Goal: Task Accomplishment & Management: Manage account settings

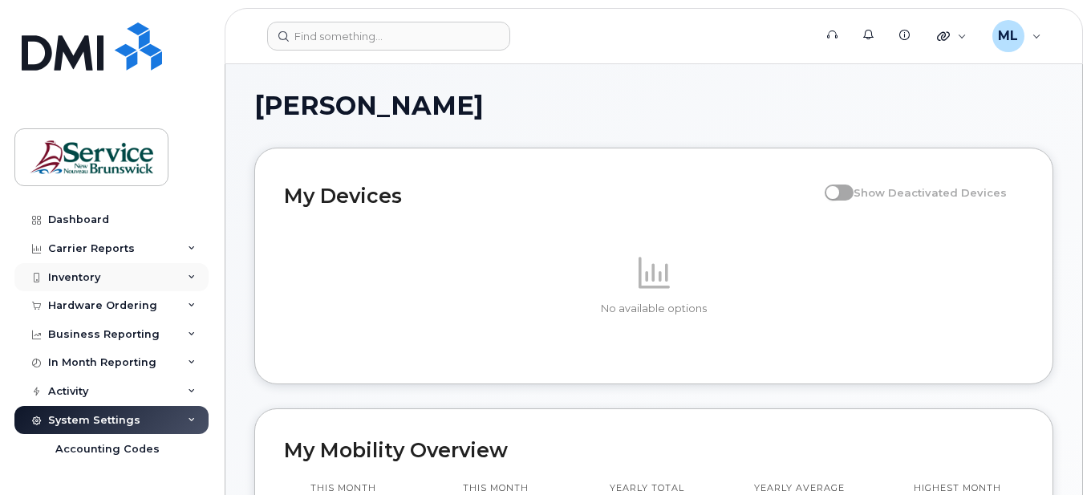
click at [84, 289] on div "Inventory" at bounding box center [111, 277] width 194 height 29
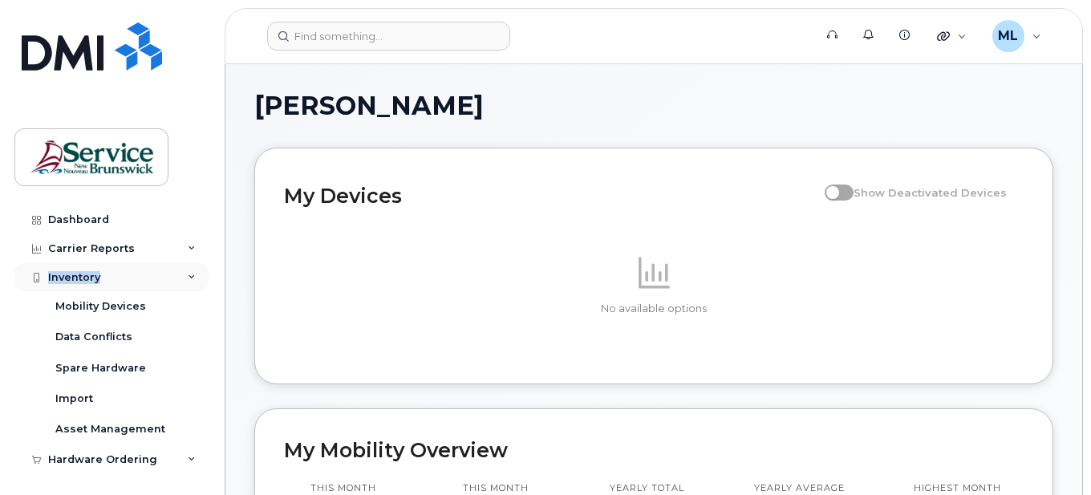
click at [85, 287] on div "Inventory" at bounding box center [111, 277] width 194 height 29
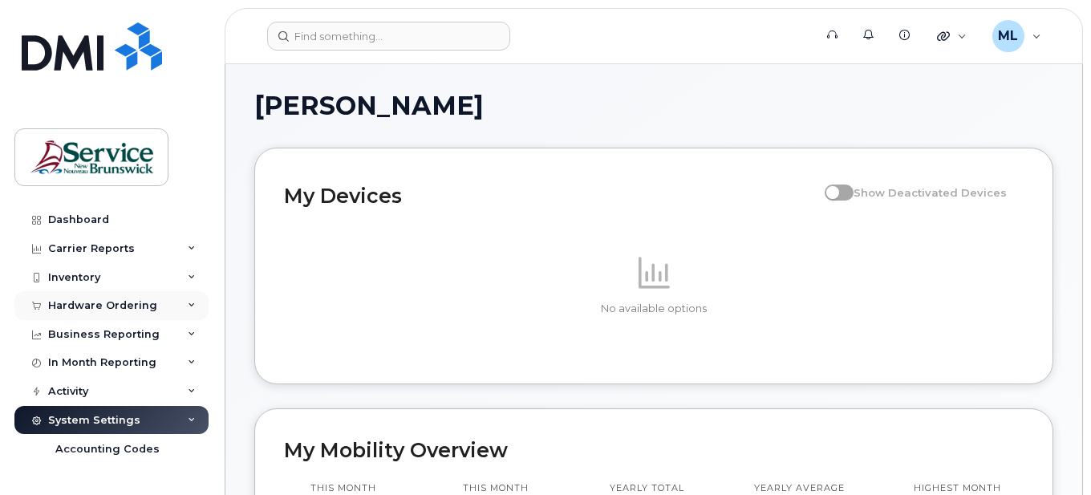
drag, startPoint x: 87, startPoint y: 286, endPoint x: 90, endPoint y: 294, distance: 8.6
click at [90, 294] on div "Hardware Ordering" at bounding box center [111, 305] width 194 height 29
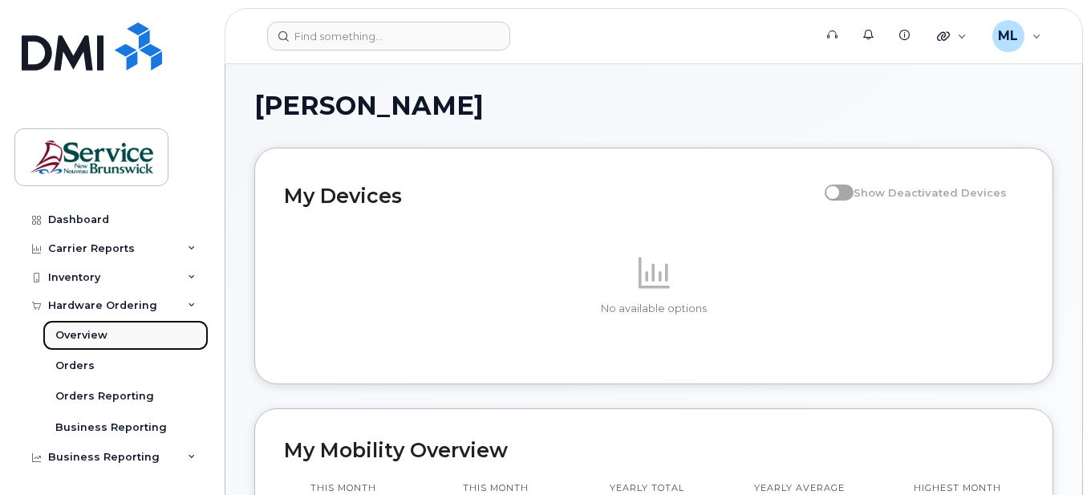
click at [77, 327] on link "Overview" at bounding box center [126, 335] width 166 height 30
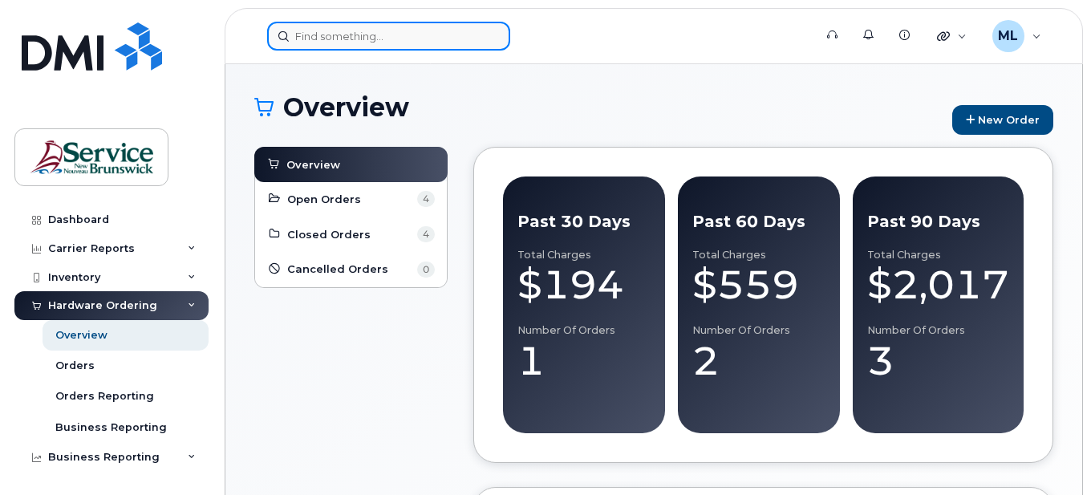
click at [408, 26] on input at bounding box center [388, 36] width 243 height 29
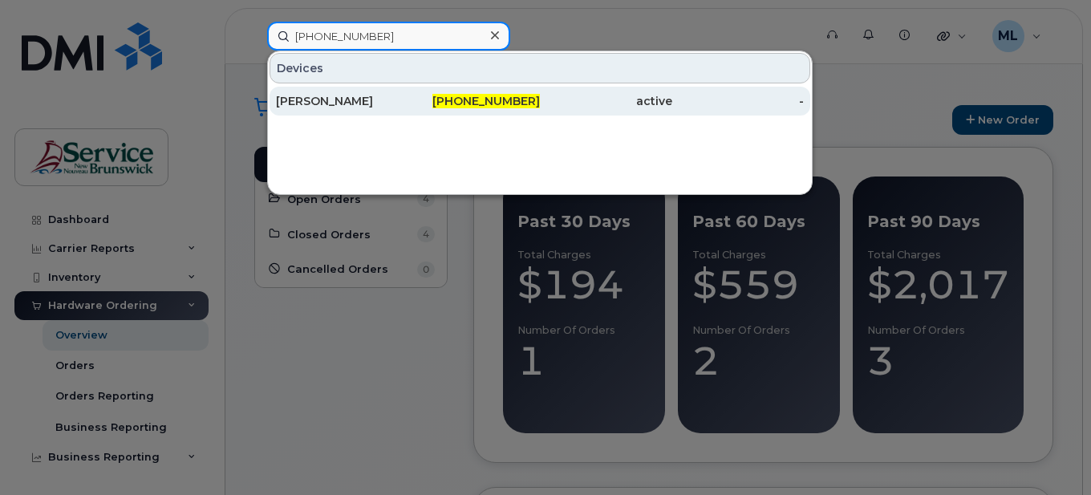
type input "[PHONE_NUMBER]"
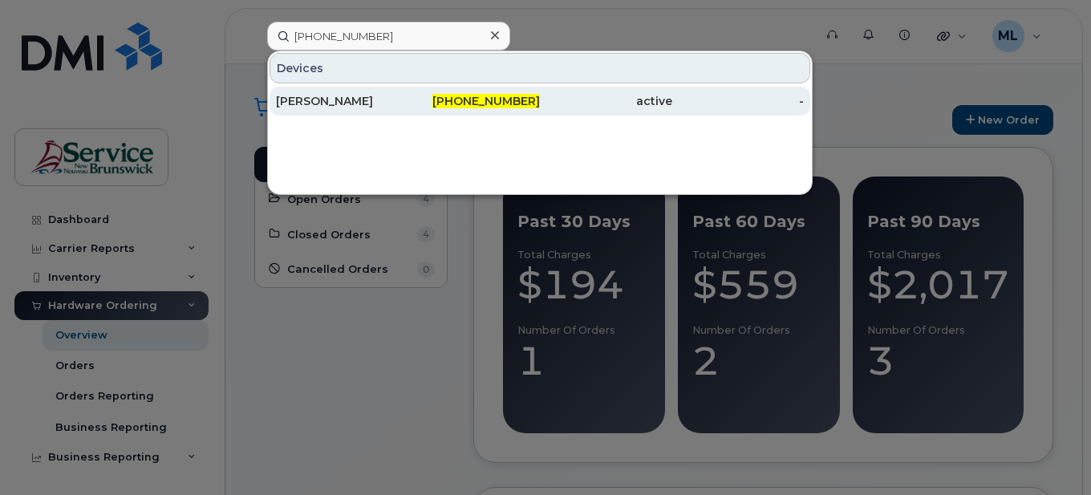
click at [515, 108] on div "[PHONE_NUMBER]" at bounding box center [474, 101] width 132 height 16
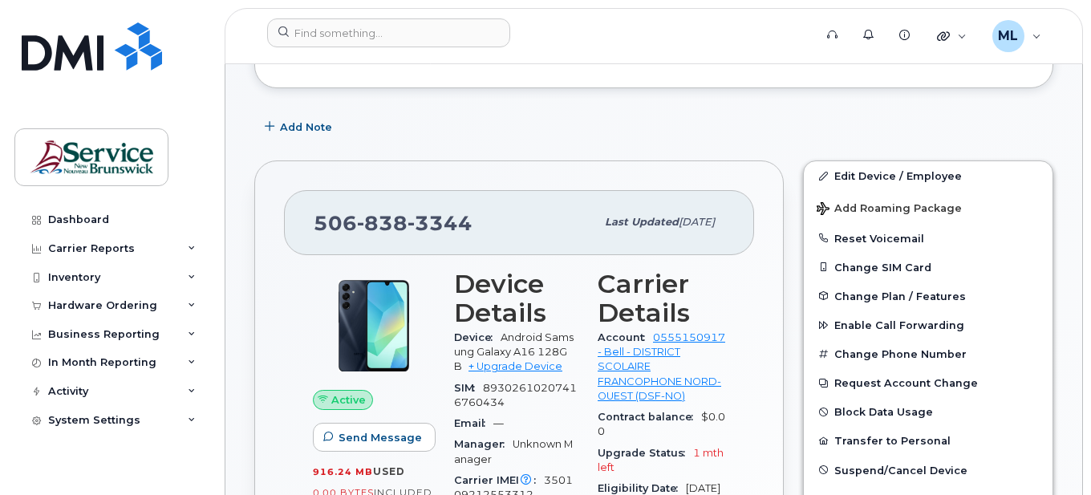
scroll to position [241, 0]
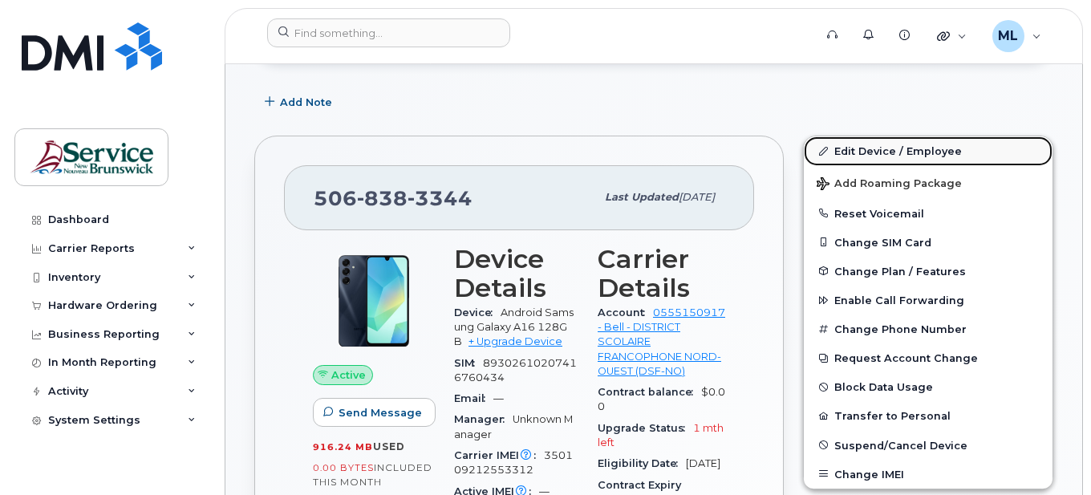
click at [862, 152] on link "Edit Device / Employee" at bounding box center [928, 150] width 249 height 29
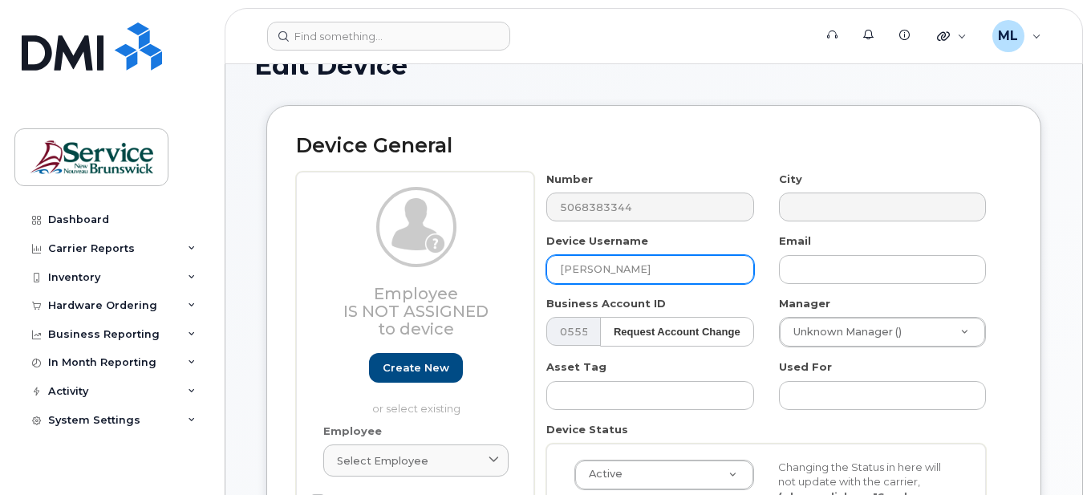
scroll to position [80, 0]
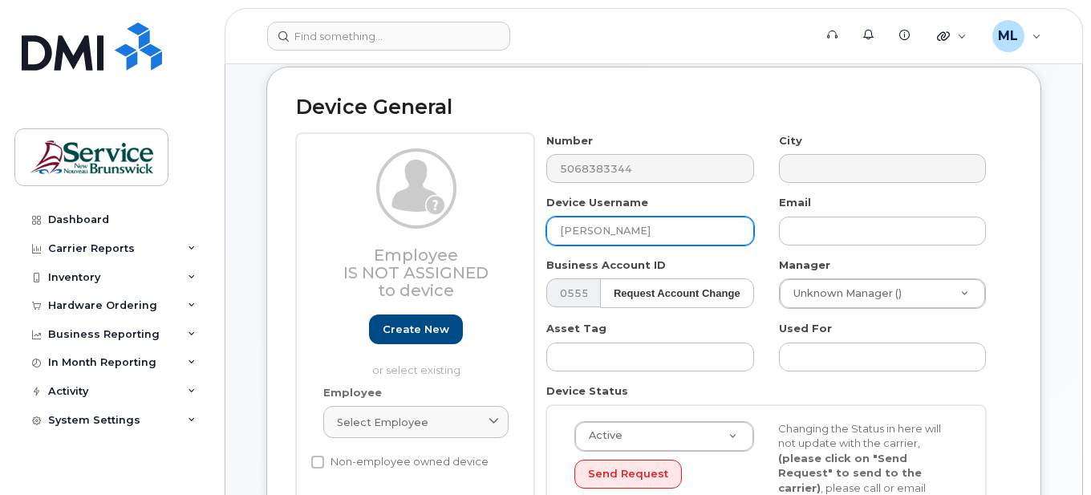
click at [709, 229] on input "Renaud Roncero" at bounding box center [649, 231] width 207 height 29
drag, startPoint x: 727, startPoint y: 230, endPoint x: 476, endPoint y: 233, distance: 251.1
click at [476, 233] on div "Employee Is not assigned to device Create new or select existing Employee Selec…" at bounding box center [654, 335] width 716 height 405
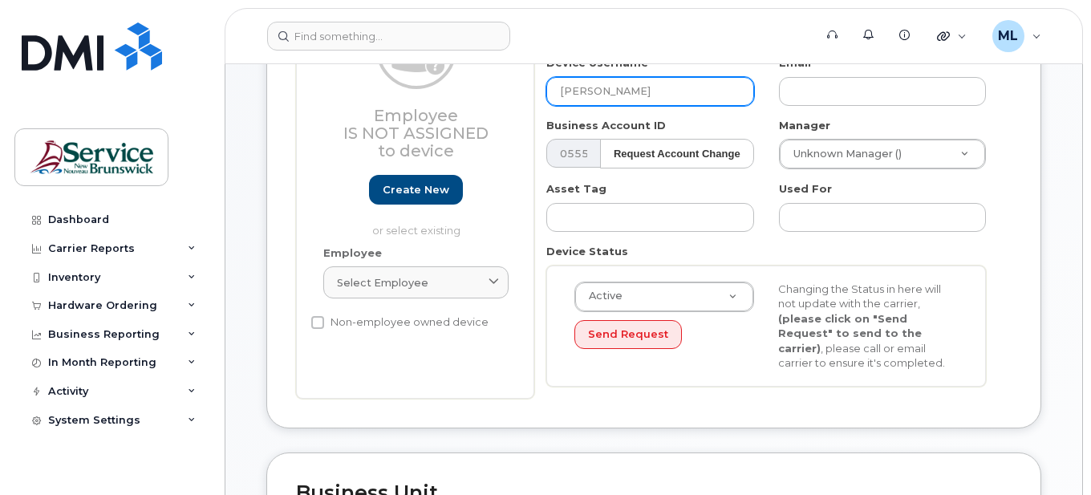
scroll to position [241, 0]
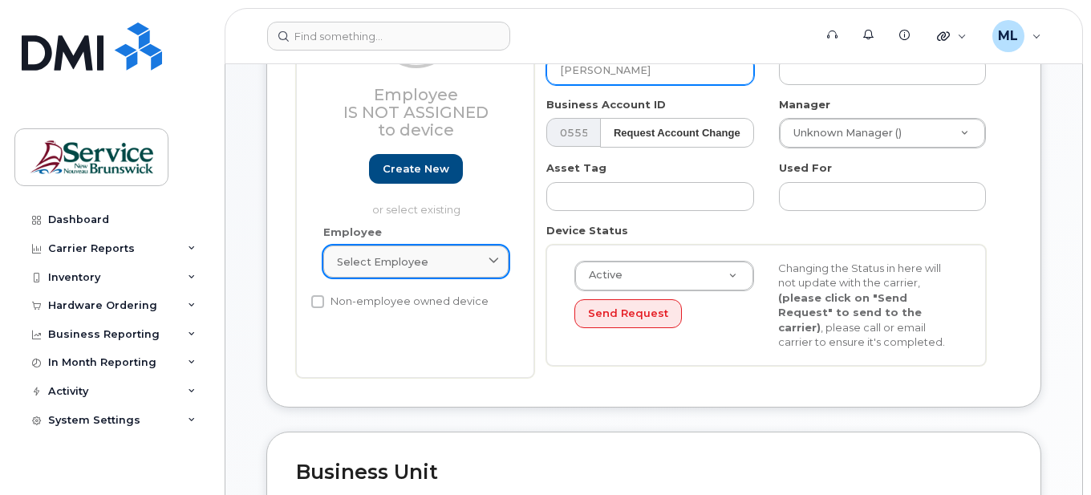
type input "MAUDE CARON"
click at [469, 258] on div "Select employee" at bounding box center [416, 261] width 158 height 15
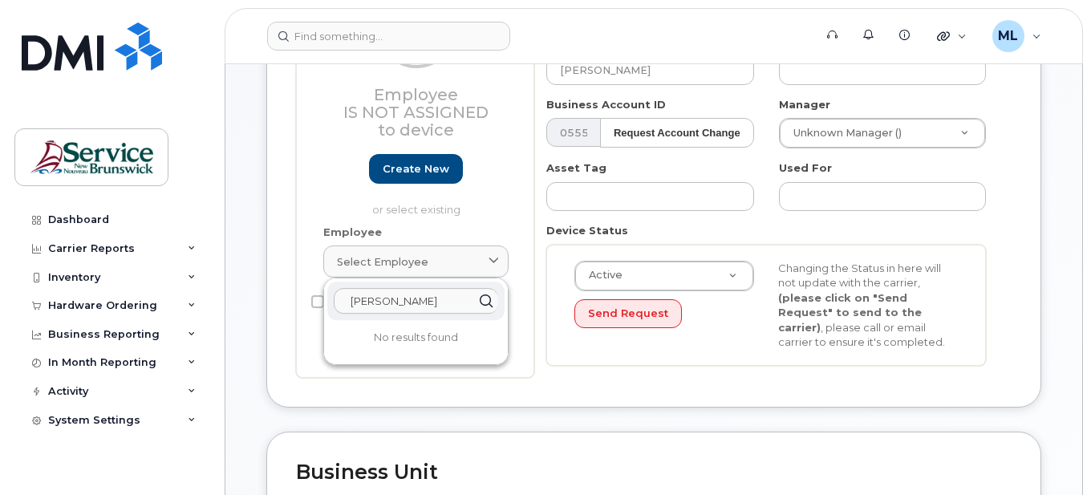
type input "MAUDE CARON"
click at [485, 301] on icon at bounding box center [486, 301] width 23 height 23
click at [526, 255] on div "Employee Is not assigned to device Create new or select existing Employee Selec…" at bounding box center [415, 175] width 238 height 405
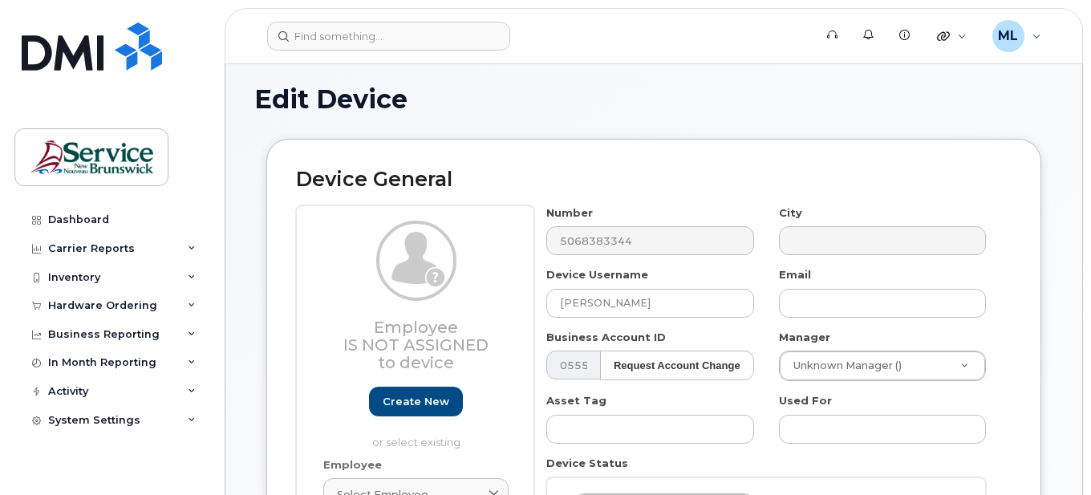
scroll to position [0, 0]
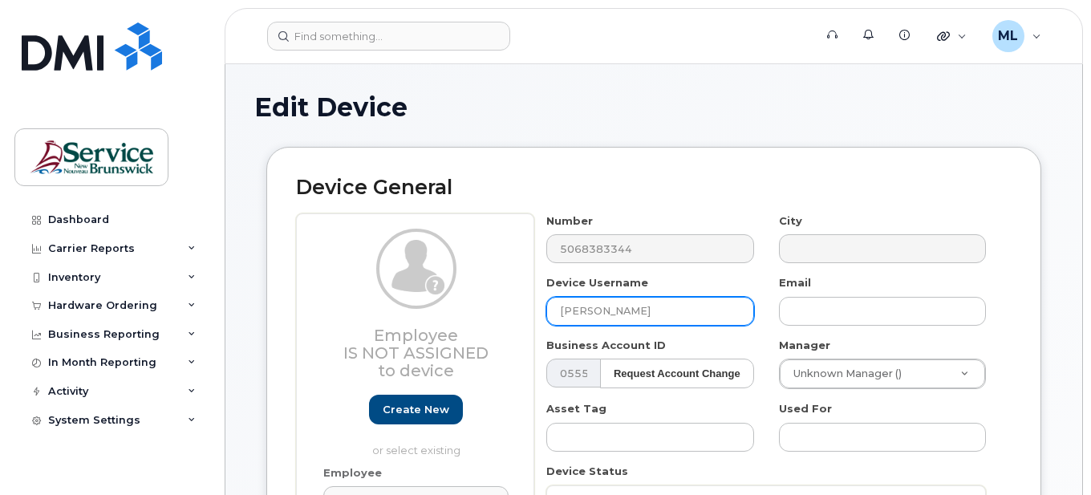
click at [673, 310] on input "MAUDE CARON" at bounding box center [649, 311] width 207 height 29
drag, startPoint x: 673, startPoint y: 310, endPoint x: 573, endPoint y: 298, distance: 100.9
click at [573, 298] on input "MAUDE CARON" at bounding box center [649, 311] width 207 height 29
click at [707, 301] on input "MAUDE CARON" at bounding box center [649, 311] width 207 height 29
drag, startPoint x: 701, startPoint y: 303, endPoint x: 532, endPoint y: 282, distance: 170.7
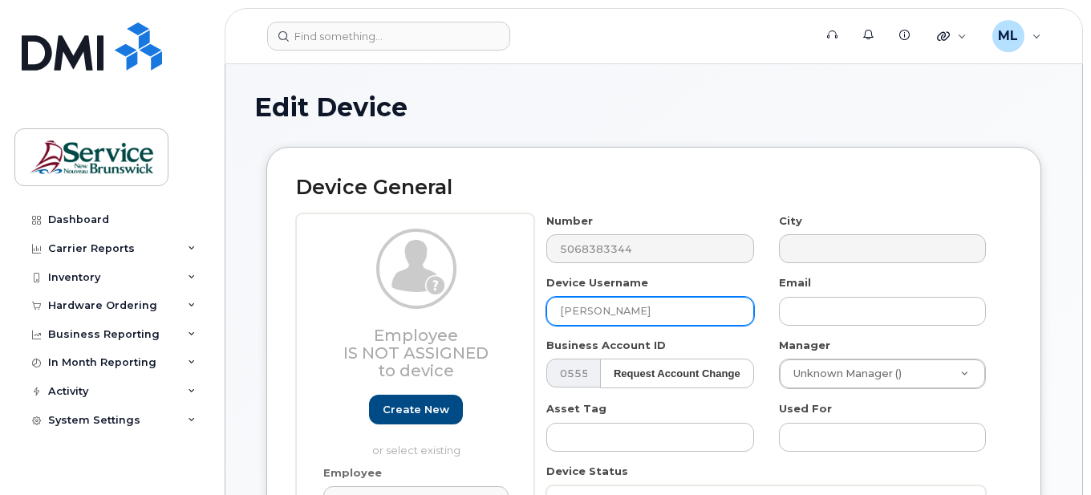
click at [532, 282] on div "Employee Is not assigned to device Create new or select existing Employee Selec…" at bounding box center [654, 415] width 716 height 405
type input "m"
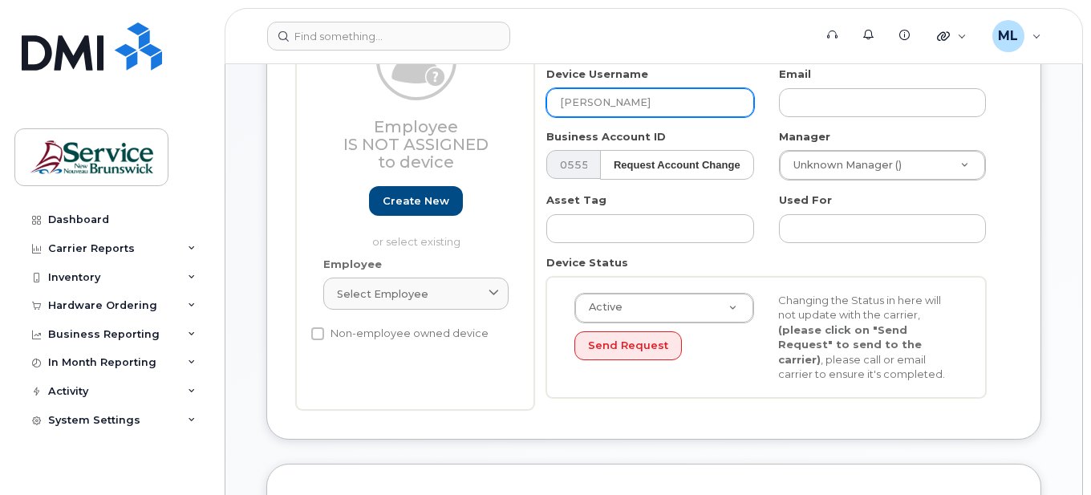
scroll to position [210, 0]
type input "Maude Caron"
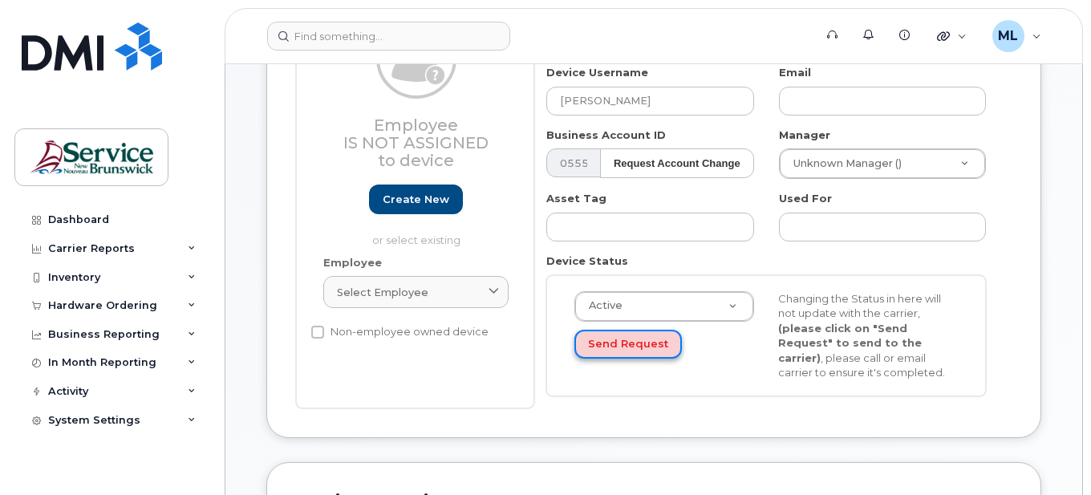
click at [644, 344] on button "Send Request" at bounding box center [628, 345] width 108 height 30
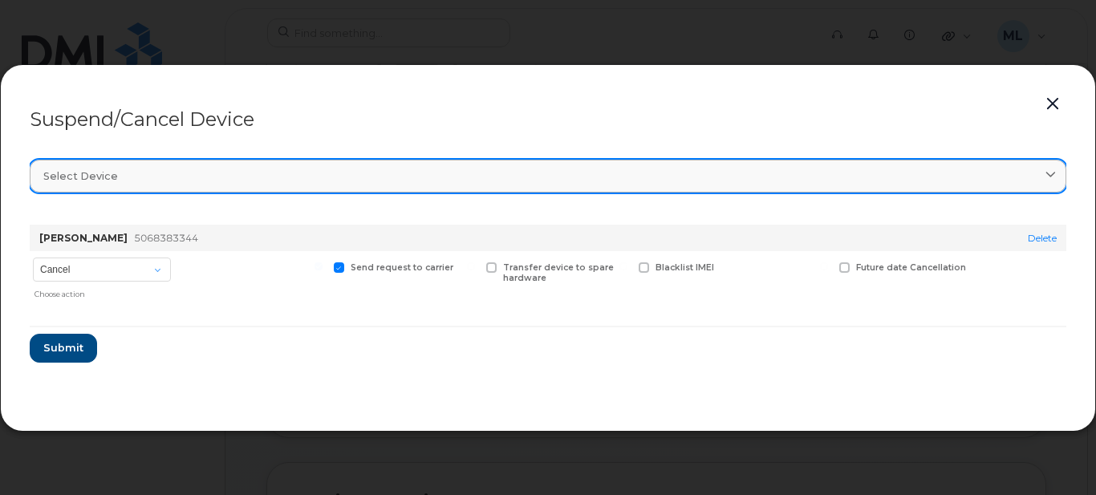
click at [378, 182] on div "Select device" at bounding box center [547, 175] width 1009 height 15
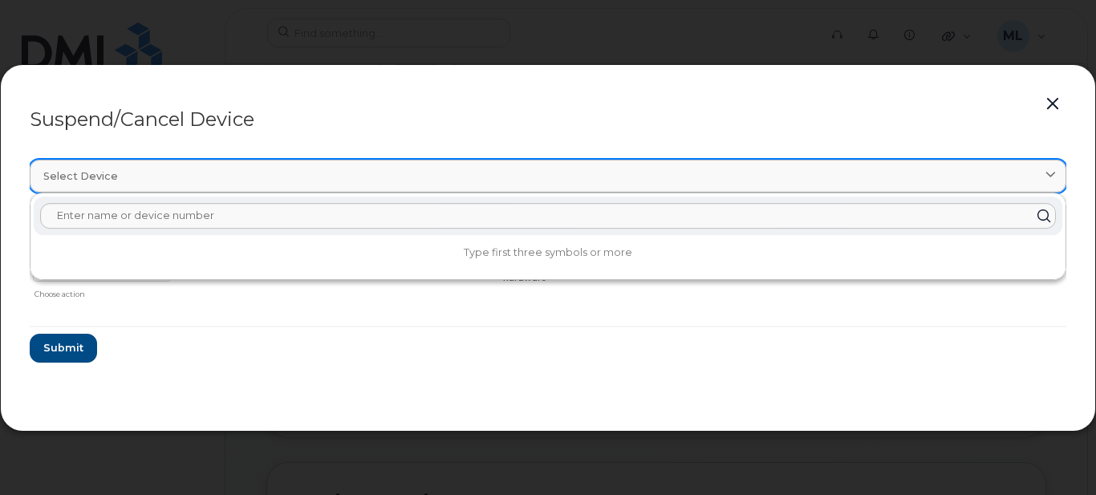
click at [378, 182] on div "Select device" at bounding box center [547, 175] width 1009 height 15
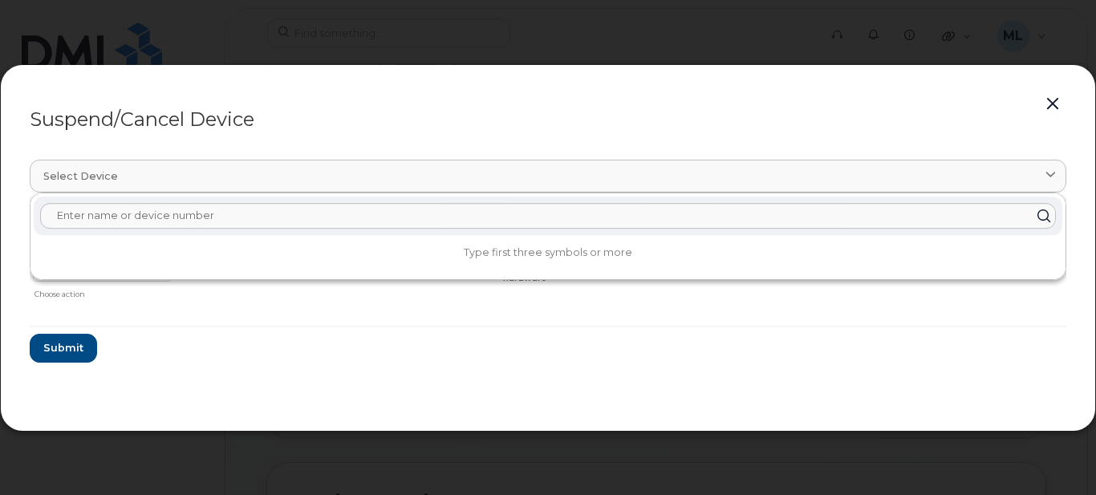
click at [294, 327] on form "Renaud Roncero 5068383344 Delete Cancel Suspend - Extend Suspension Suspend - R…" at bounding box center [548, 287] width 1037 height 151
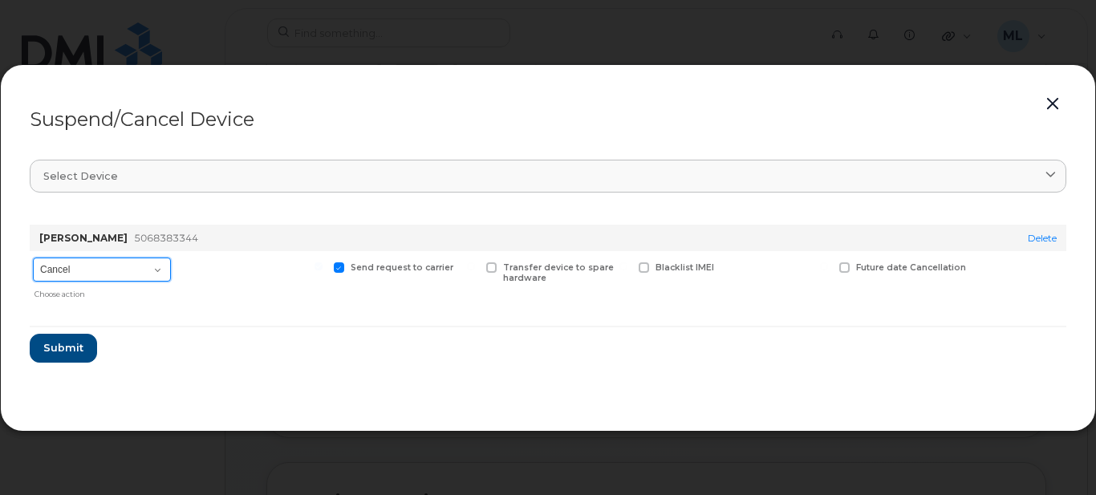
click at [156, 269] on select "Cancel Suspend - Extend Suspension Suspend - Reduced Rate Suspend - Full Rate S…" at bounding box center [102, 270] width 138 height 24
click at [1054, 106] on button "button" at bounding box center [1053, 104] width 24 height 22
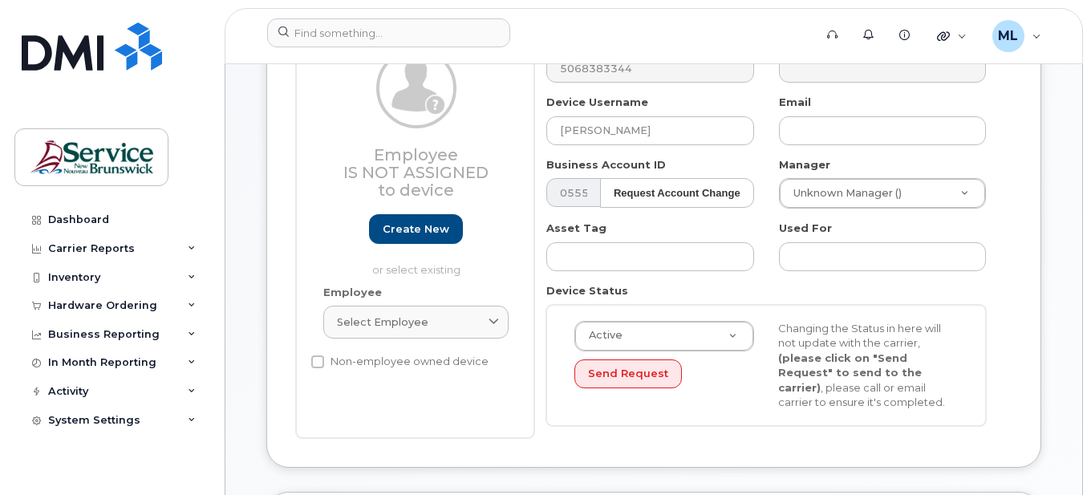
scroll to position [130, 0]
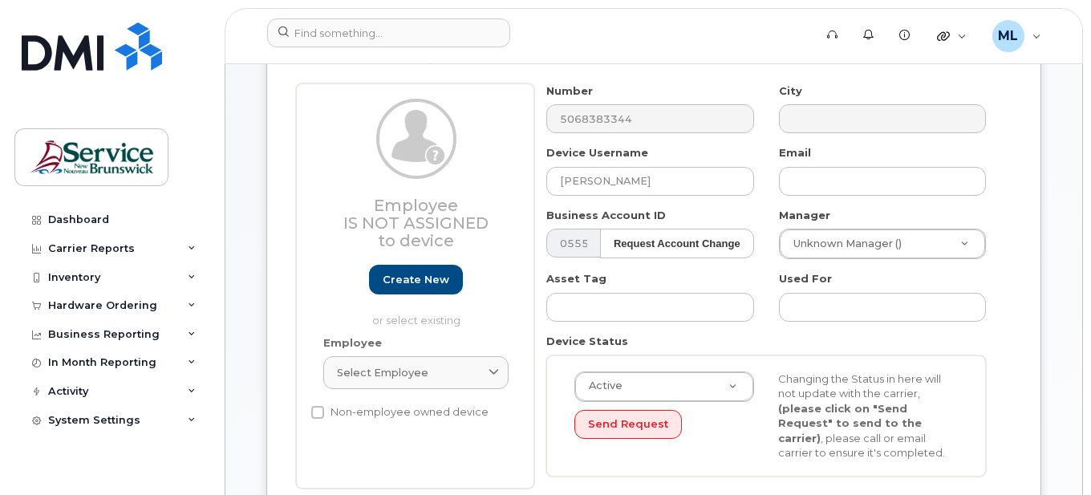
click at [735, 365] on div "Active Active Suspended Cancelled Send Request Changing the Status in here will…" at bounding box center [766, 415] width 440 height 121
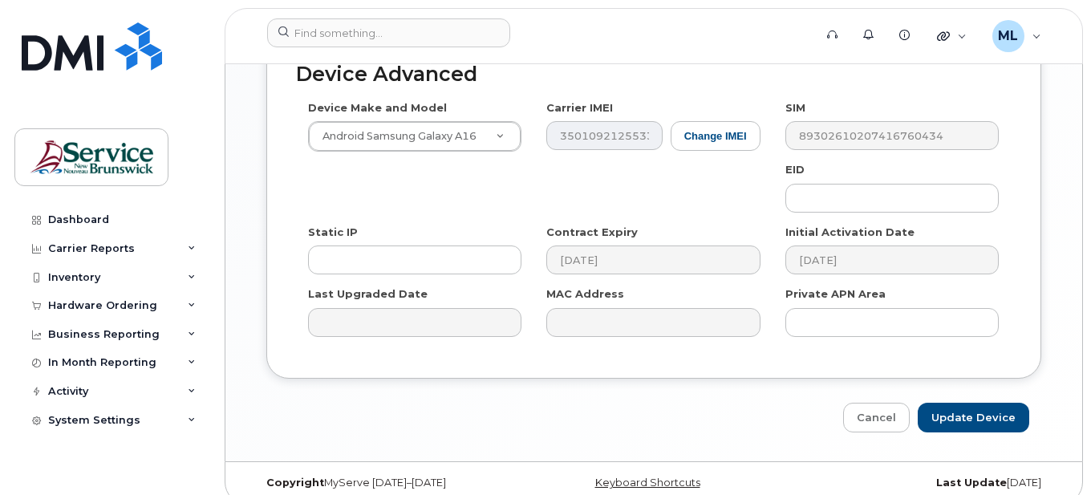
scroll to position [932, 0]
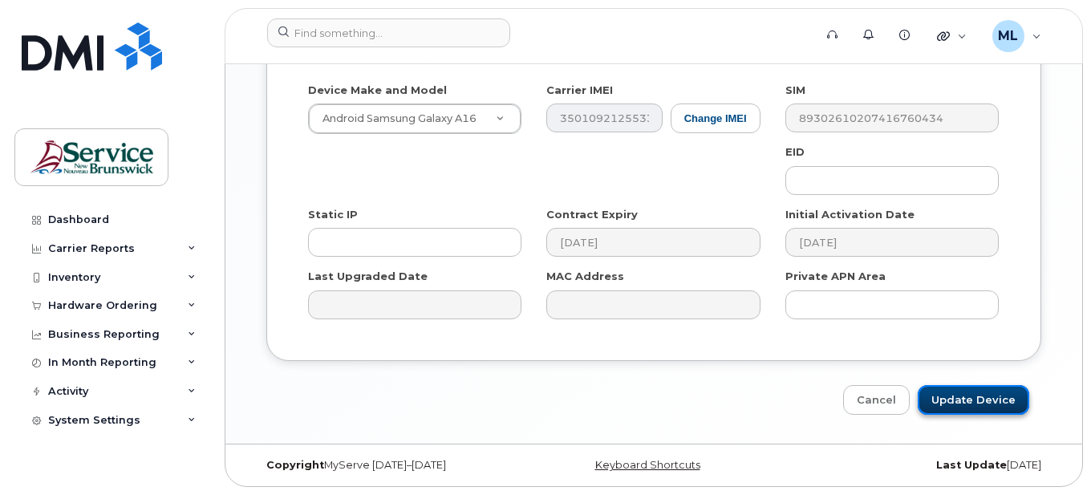
click at [960, 396] on input "Update Device" at bounding box center [974, 400] width 112 height 30
type input "Saving..."
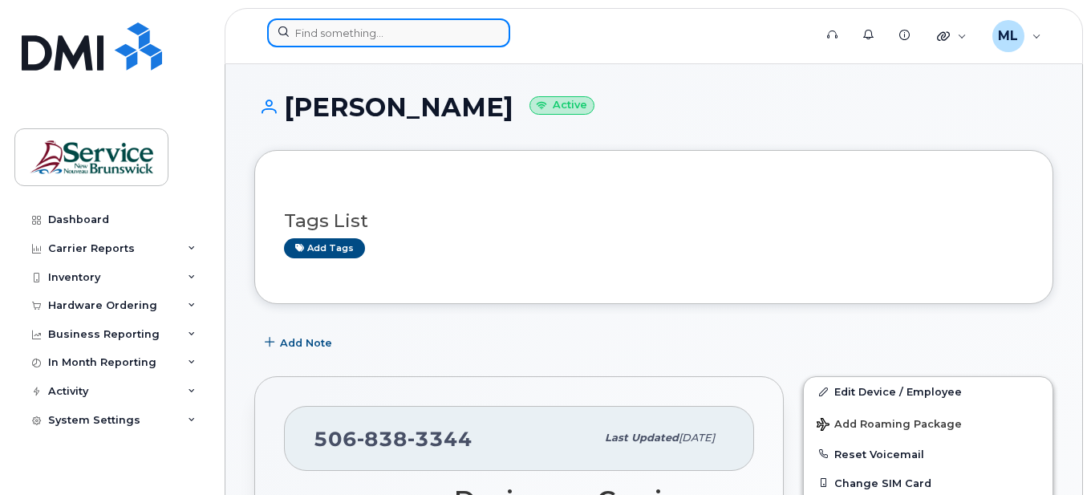
click at [384, 38] on input at bounding box center [388, 32] width 243 height 29
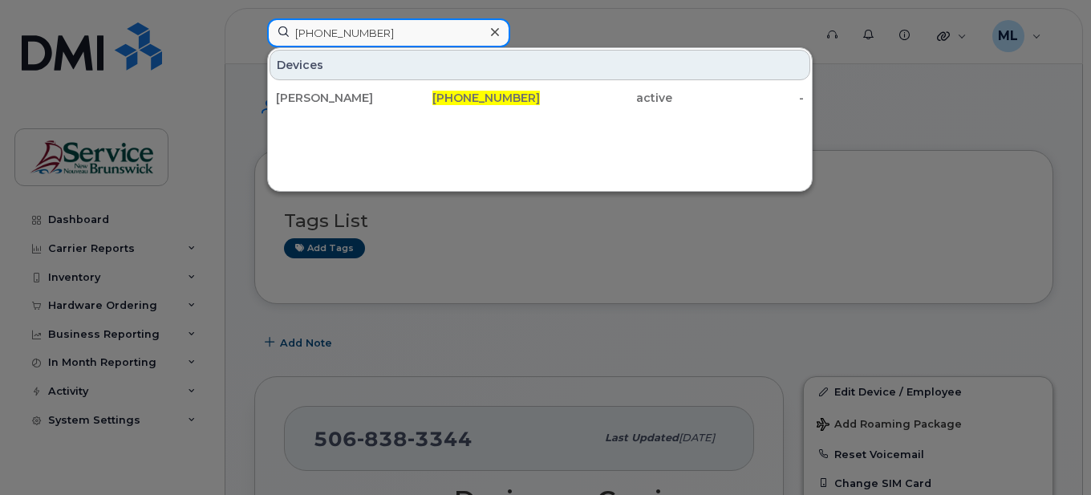
drag, startPoint x: 385, startPoint y: 37, endPoint x: 173, endPoint y: 9, distance: 213.7
click at [254, 18] on div "[PHONE_NUMBER] Devices [PERSON_NAME] [PHONE_NUMBER] active -" at bounding box center [535, 35] width 562 height 35
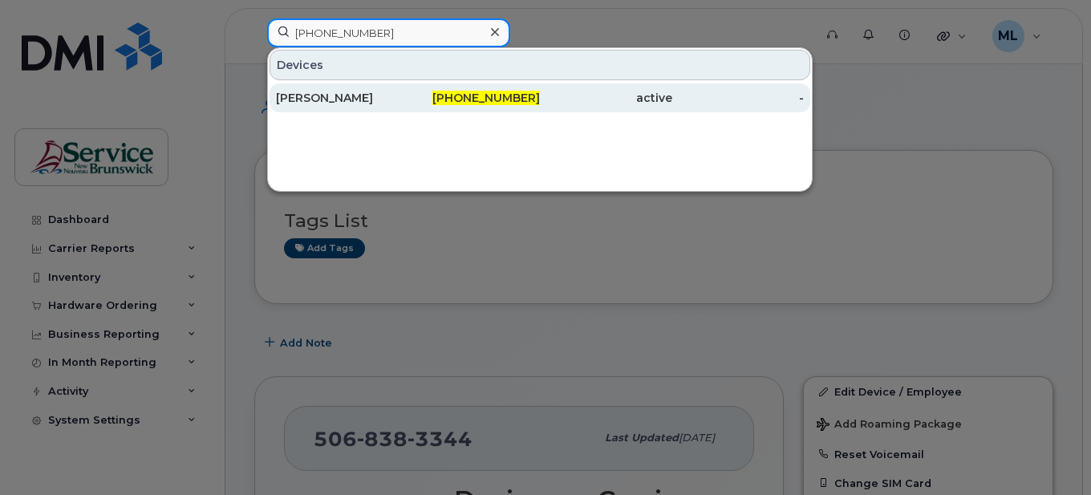
type input "[PHONE_NUMBER]"
click at [317, 88] on div "[PERSON_NAME]" at bounding box center [342, 97] width 132 height 29
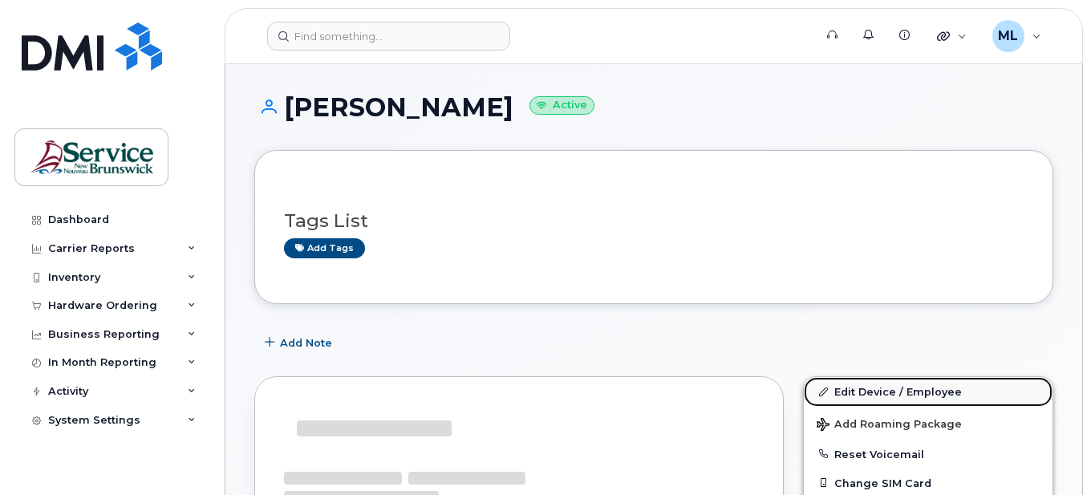
click at [884, 399] on link "Edit Device / Employee" at bounding box center [928, 391] width 249 height 29
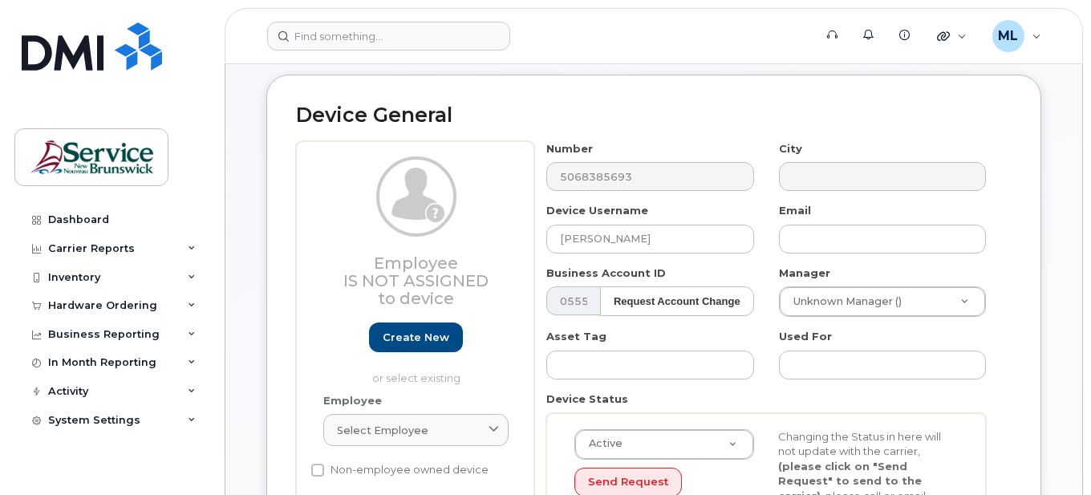
scroll to position [80, 0]
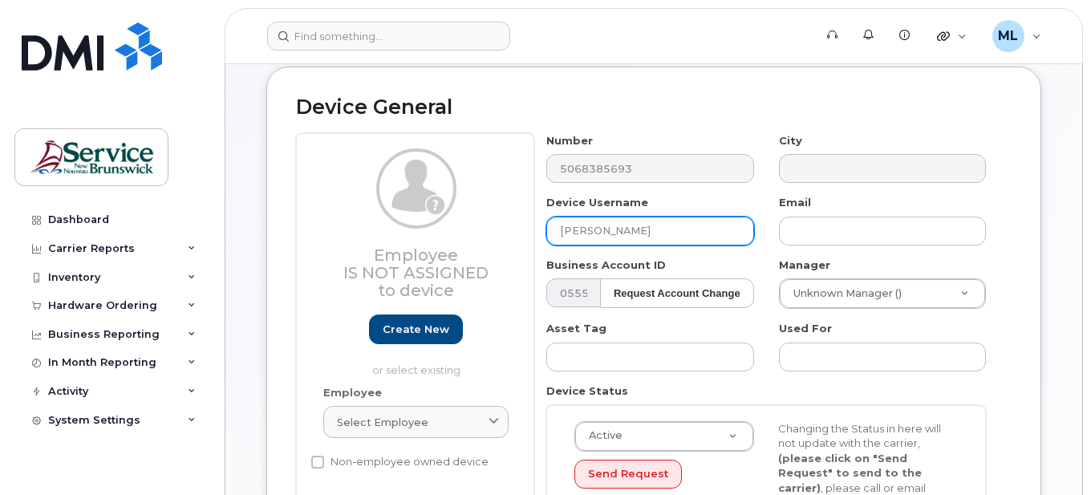
drag, startPoint x: 669, startPoint y: 225, endPoint x: 439, endPoint y: 179, distance: 234.8
click at [440, 179] on div "Employee Is not assigned to device Create new or select existing Employee Selec…" at bounding box center [654, 335] width 716 height 405
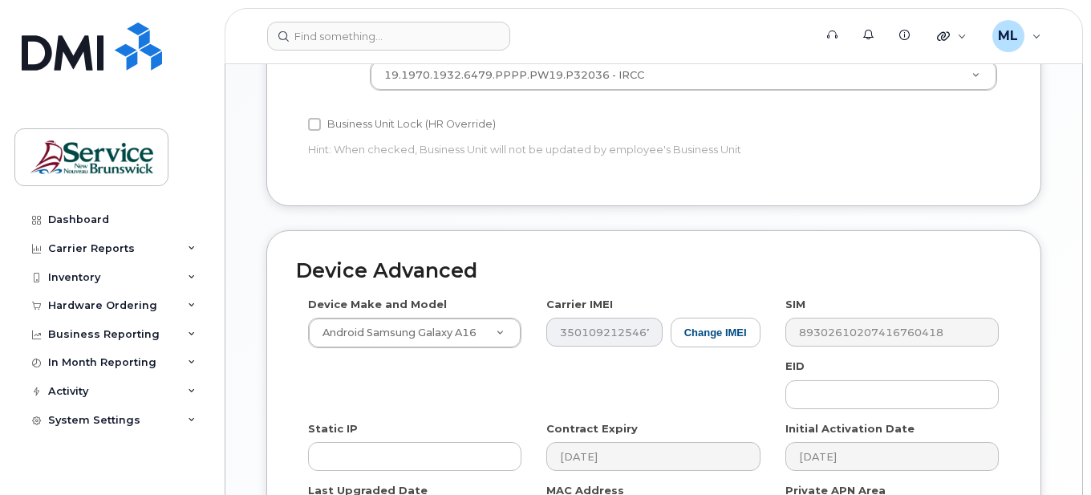
scroll to position [883, 0]
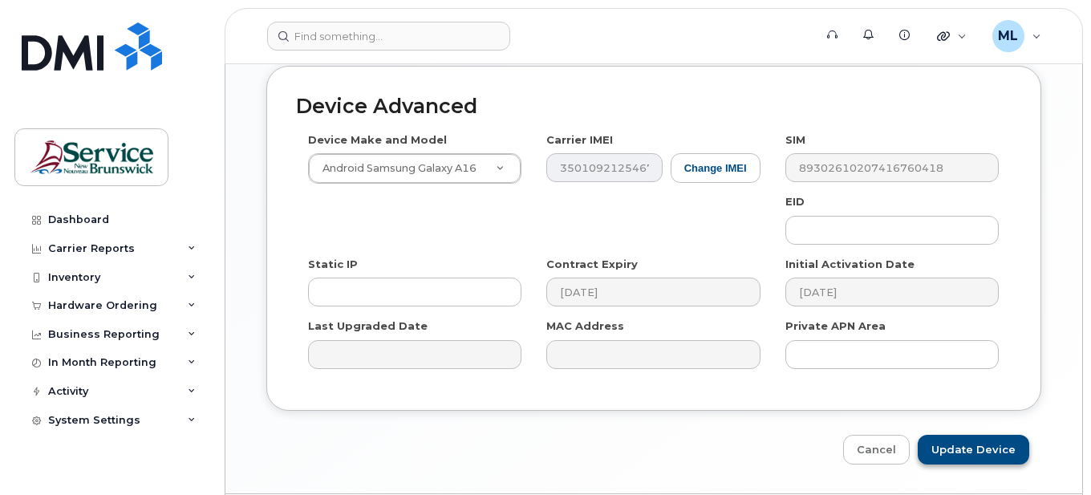
type input "[PERSON_NAME]"
click at [989, 462] on input "Update Device" at bounding box center [974, 450] width 112 height 30
type input "Saving..."
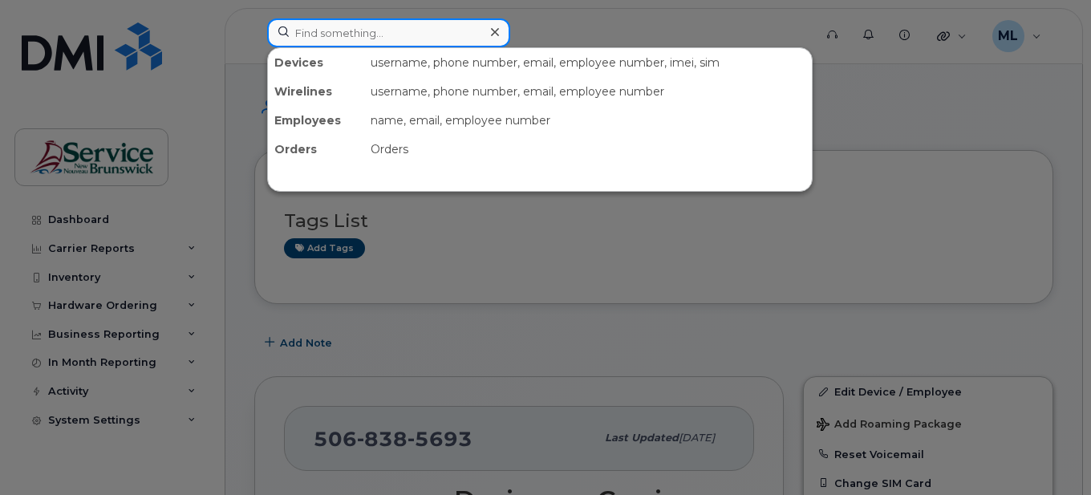
click at [387, 32] on input at bounding box center [388, 32] width 243 height 29
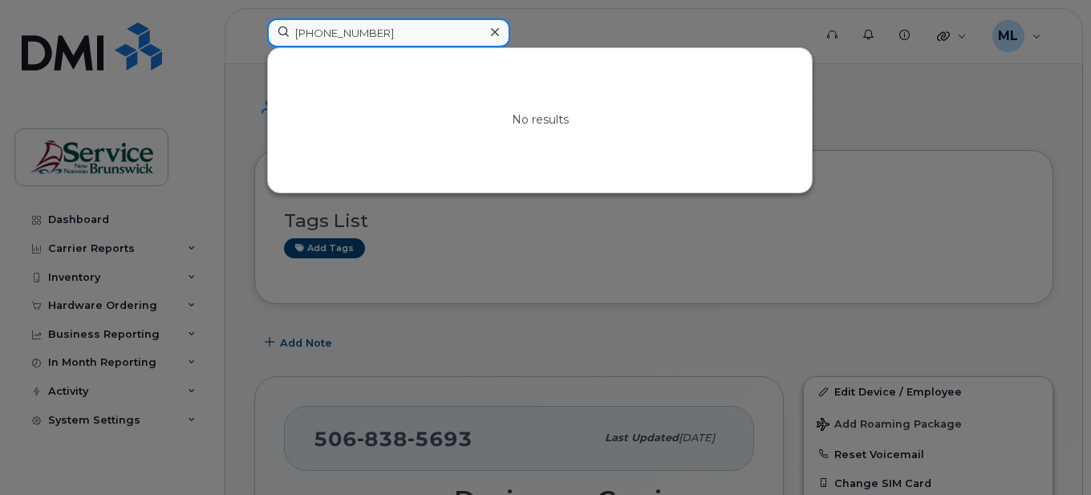
drag, startPoint x: 434, startPoint y: 37, endPoint x: 218, endPoint y: -3, distance: 219.5
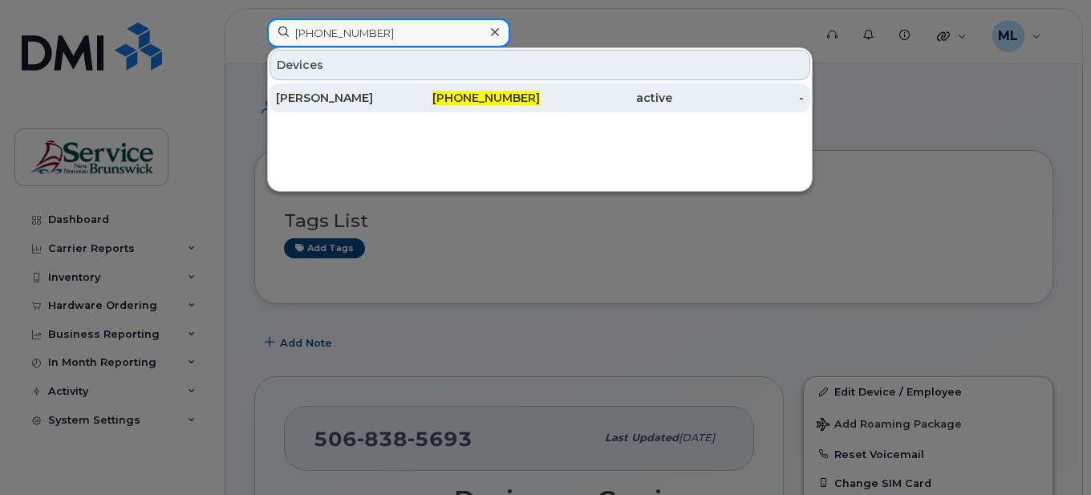
type input "506-838-5696"
click at [353, 90] on div "[PERSON_NAME]" at bounding box center [342, 97] width 132 height 29
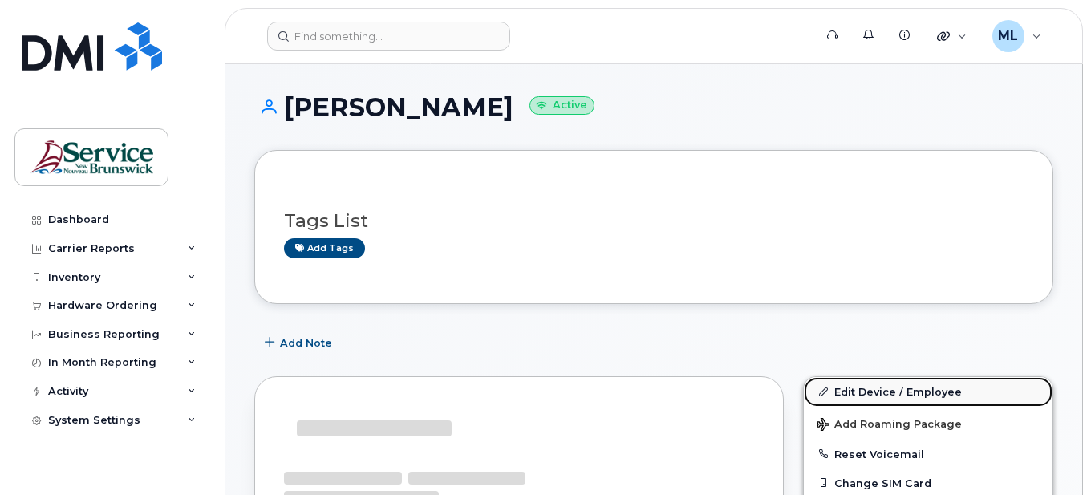
click at [882, 393] on link "Edit Device / Employee" at bounding box center [928, 391] width 249 height 29
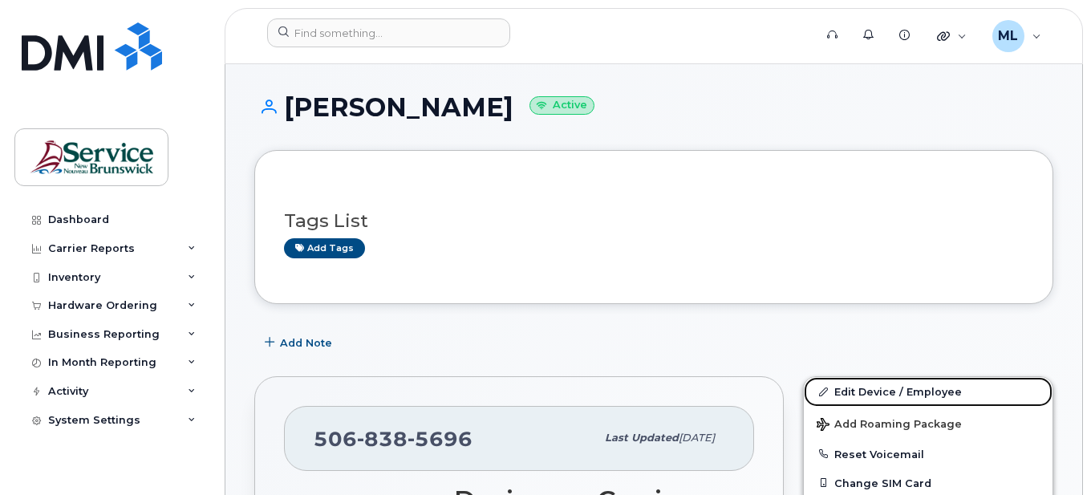
scroll to position [321, 0]
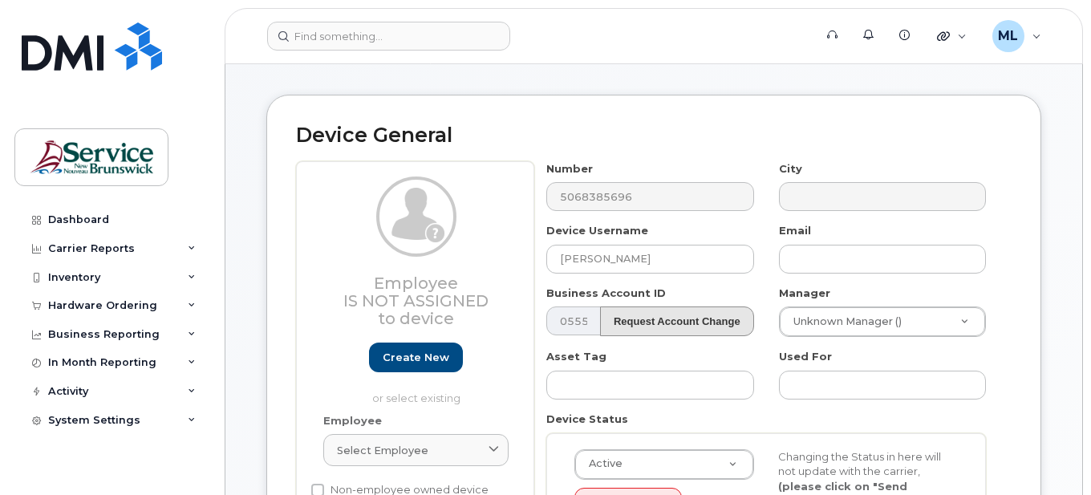
scroll to position [80, 0]
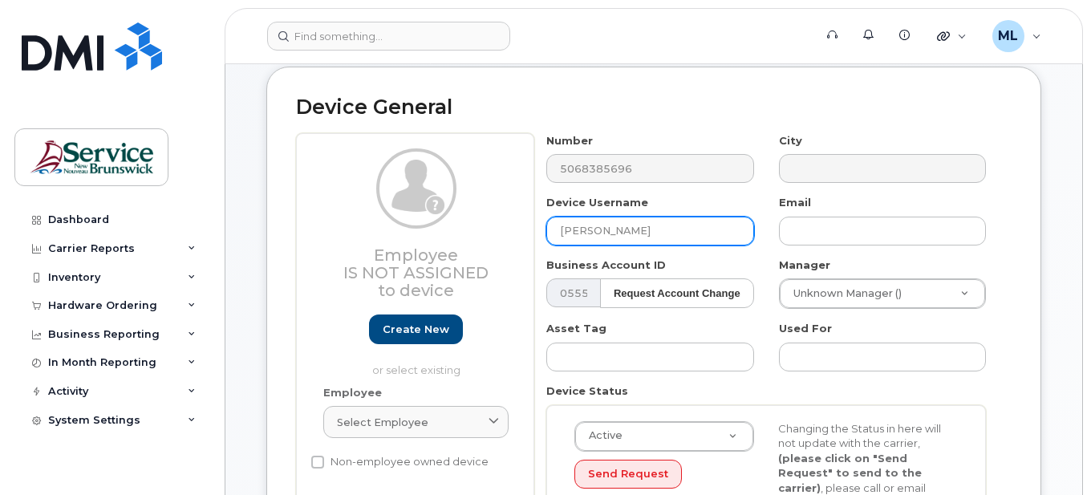
drag, startPoint x: 682, startPoint y: 231, endPoint x: 333, endPoint y: 160, distance: 356.1
click at [333, 160] on div "Employee Is not assigned to device Create new or select existing Employee Selec…" at bounding box center [654, 335] width 716 height 405
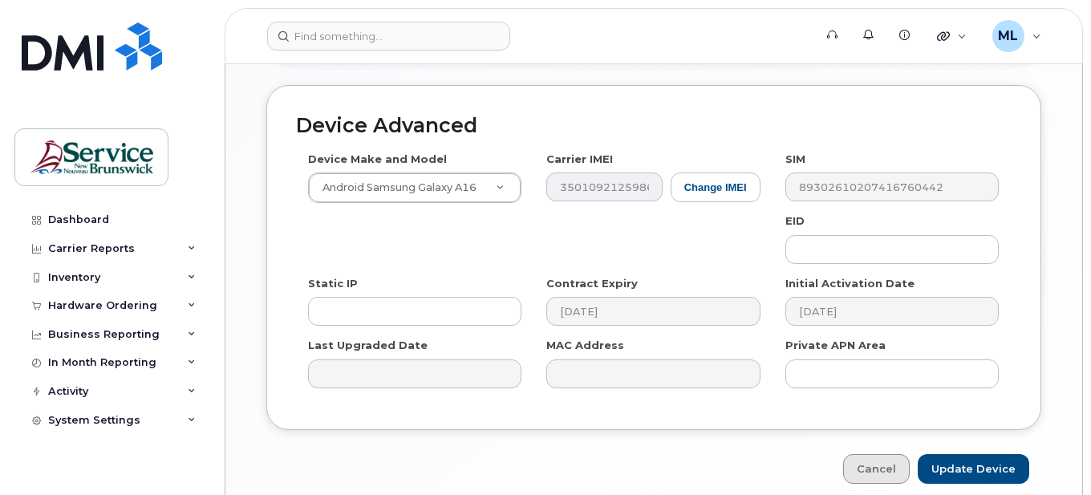
scroll to position [932, 0]
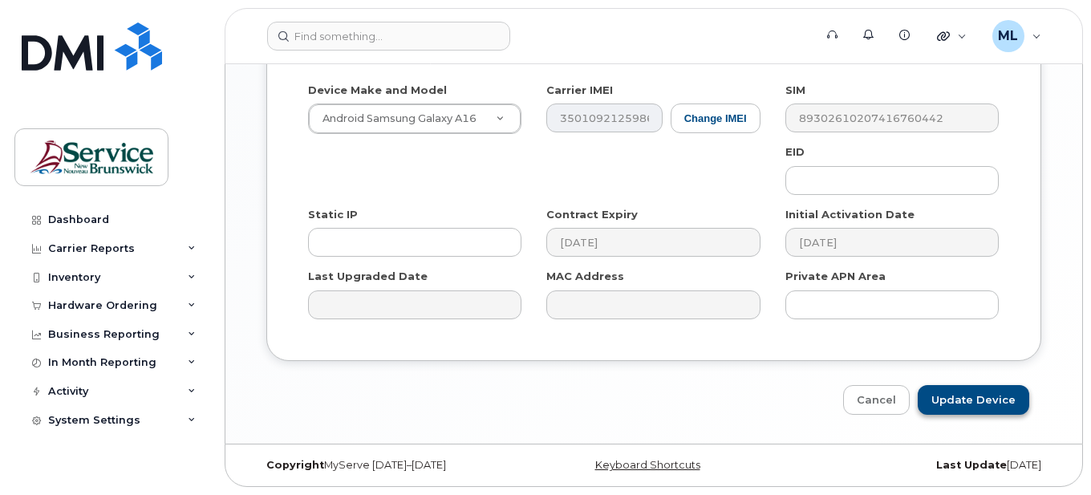
type input "[PERSON_NAME]"
click at [978, 406] on input "Update Device" at bounding box center [974, 400] width 112 height 30
type input "Saving..."
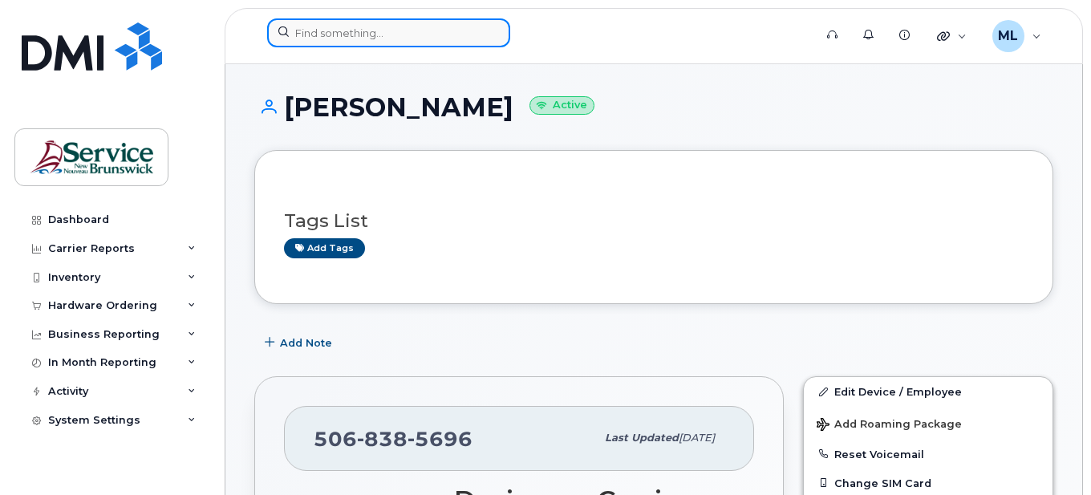
click at [441, 41] on input at bounding box center [388, 32] width 243 height 29
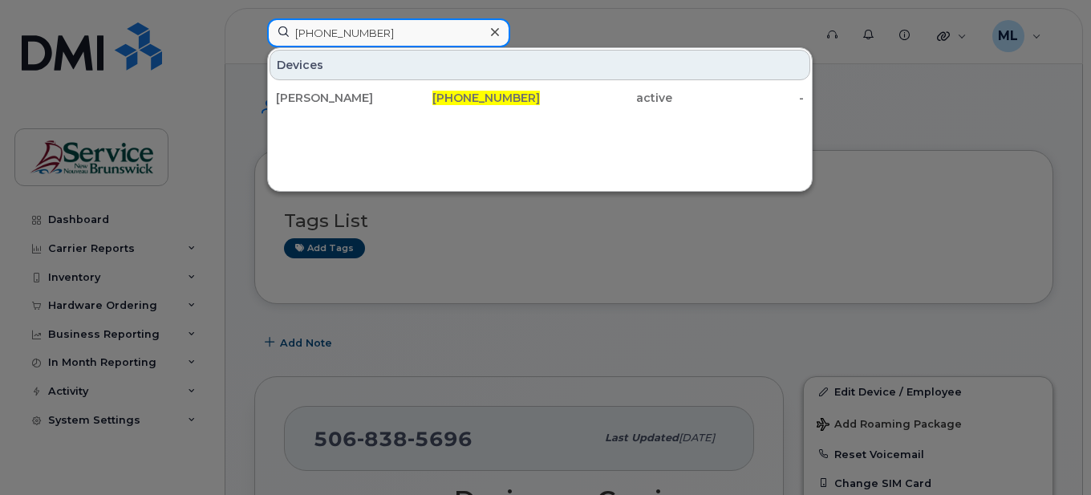
type input "[PHONE_NUMBER]"
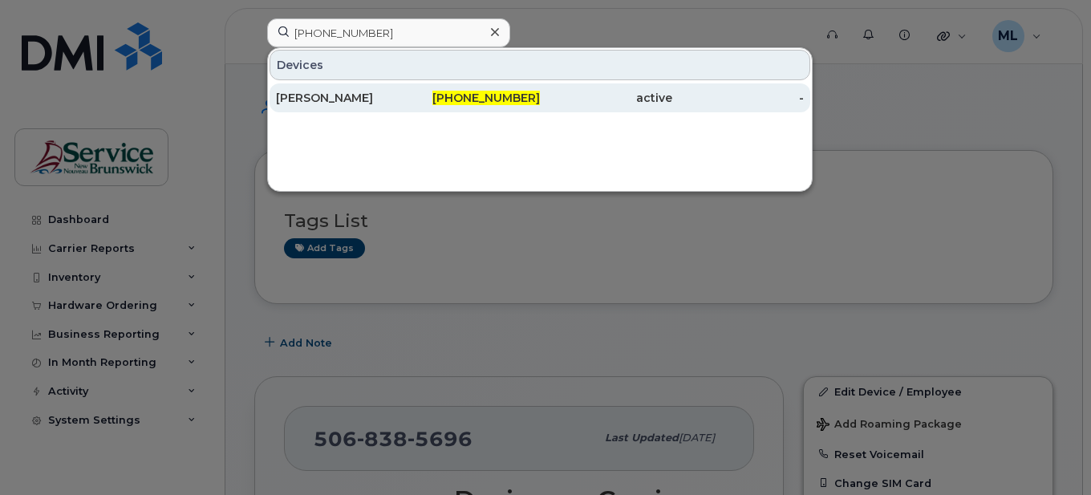
click at [354, 91] on div "[PERSON_NAME]" at bounding box center [342, 98] width 132 height 16
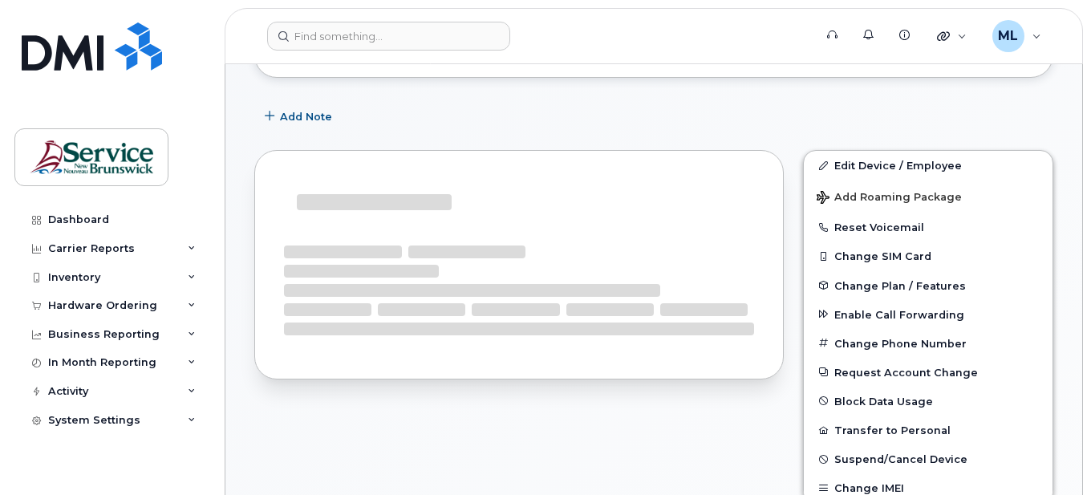
scroll to position [226, 0]
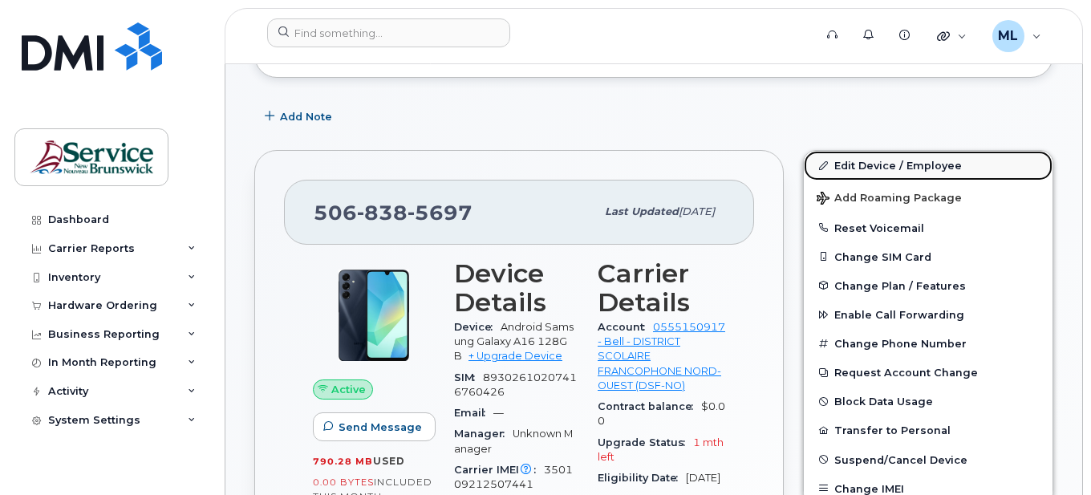
click at [915, 163] on link "Edit Device / Employee" at bounding box center [928, 165] width 249 height 29
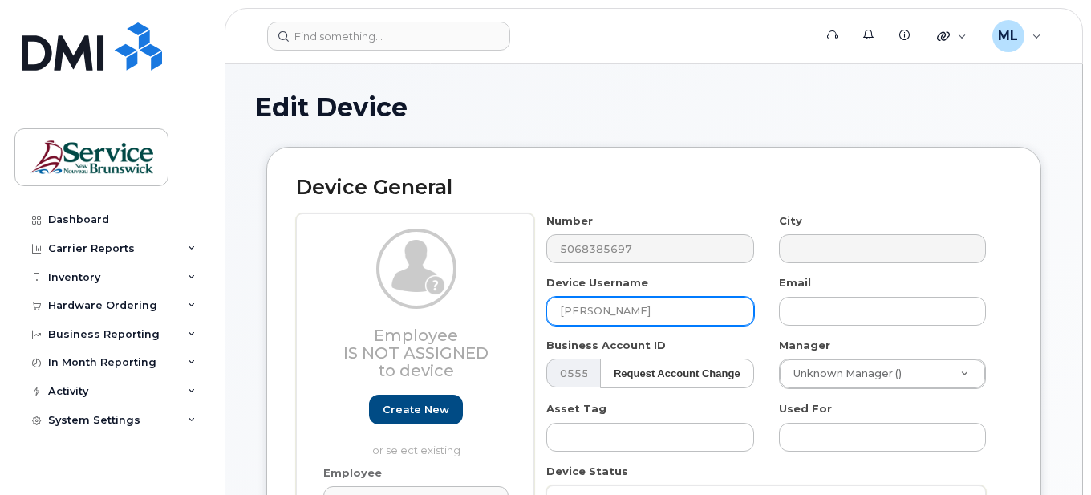
drag, startPoint x: 671, startPoint y: 306, endPoint x: 386, endPoint y: 237, distance: 293.0
click at [387, 237] on div "Employee Is not assigned to device Create new or select existing Employee Selec…" at bounding box center [654, 415] width 716 height 405
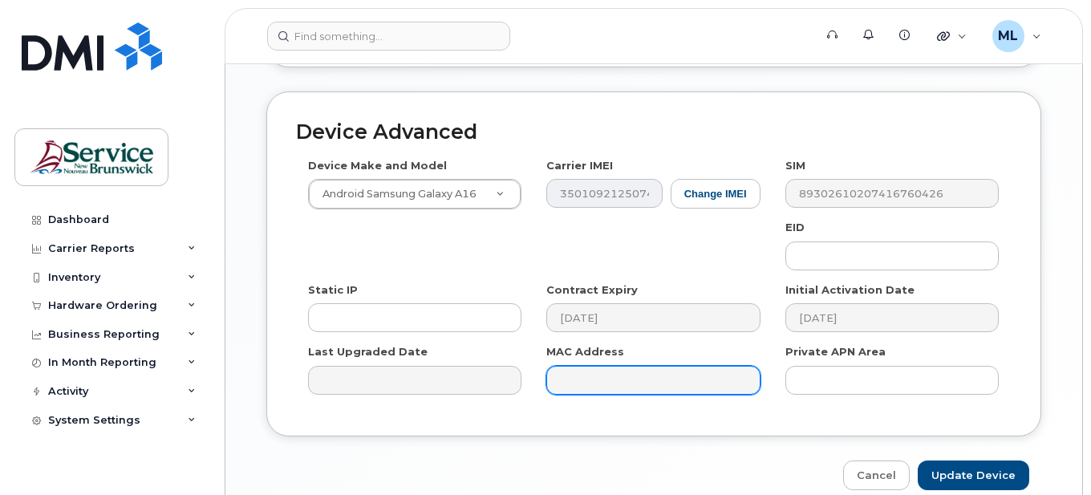
scroll to position [883, 0]
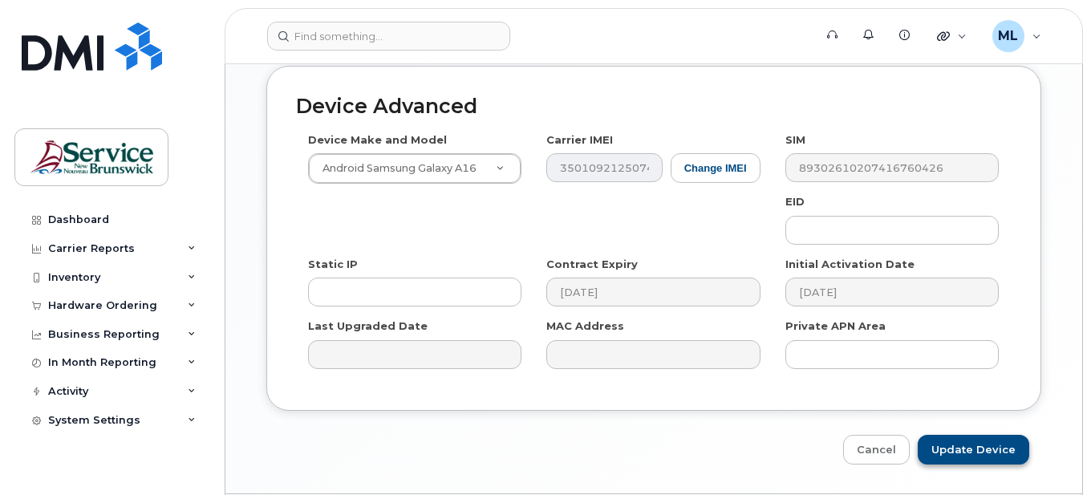
type input "[PERSON_NAME]"
click at [984, 446] on input "Update Device" at bounding box center [974, 450] width 112 height 30
type input "Saving..."
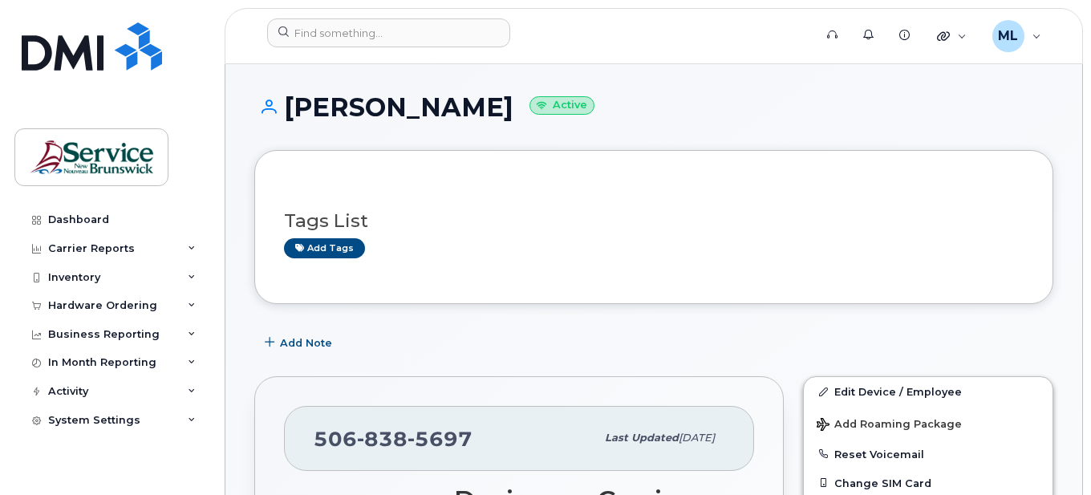
scroll to position [321, 0]
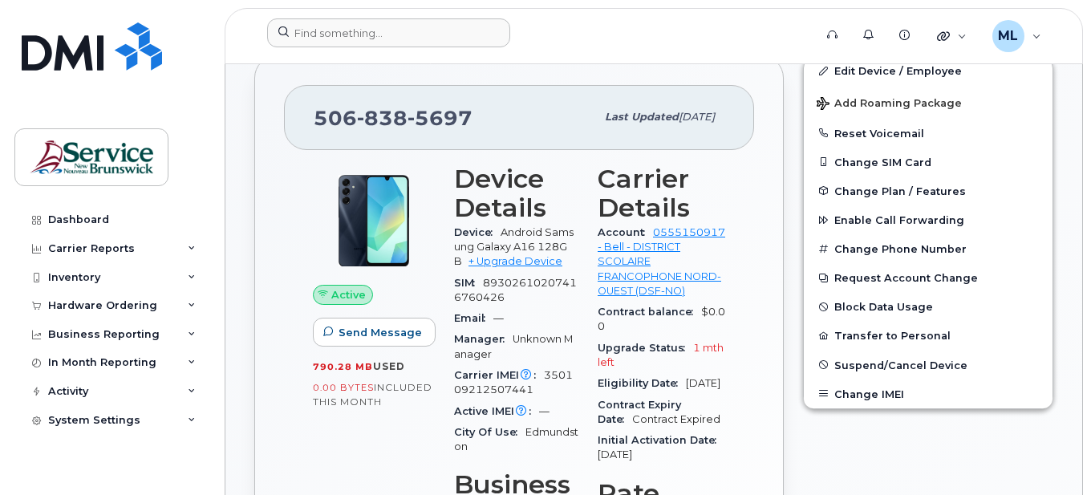
click at [571, 53] on div at bounding box center [535, 35] width 562 height 35
